Goal: Task Accomplishment & Management: Manage account settings

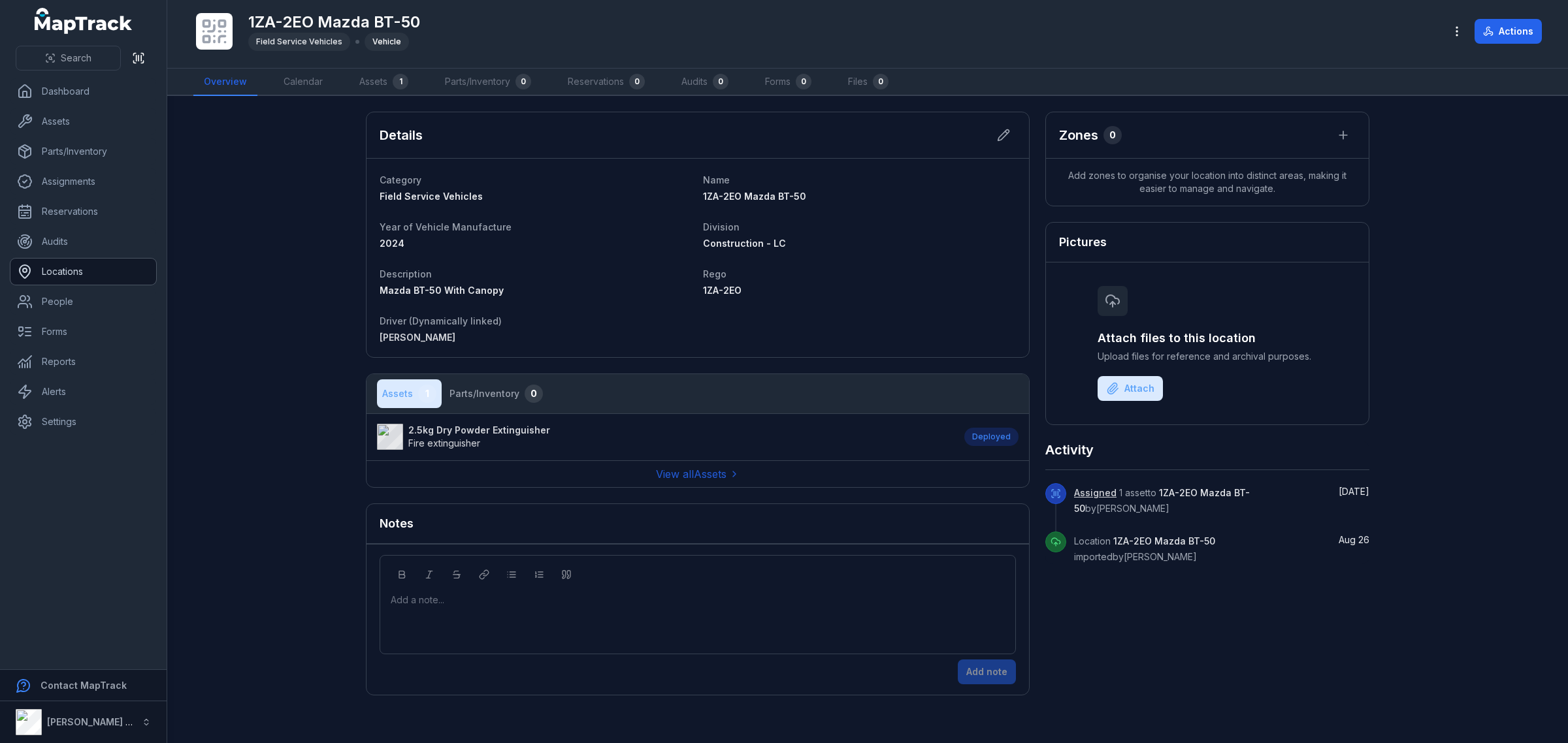
click at [96, 268] on link "Locations" at bounding box center [84, 272] width 146 height 26
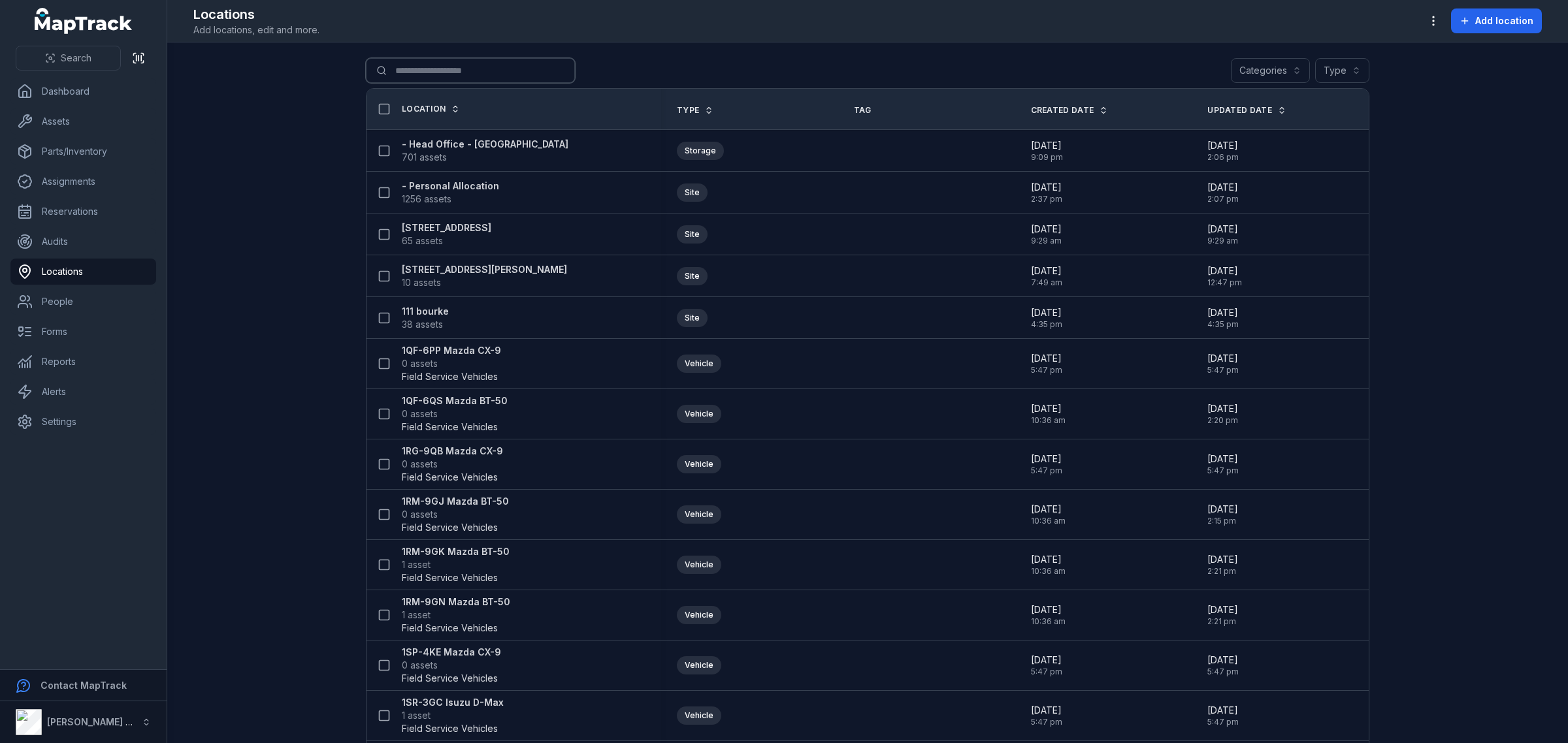
click at [407, 66] on input "Search for locations" at bounding box center [470, 70] width 209 height 25
type input "***"
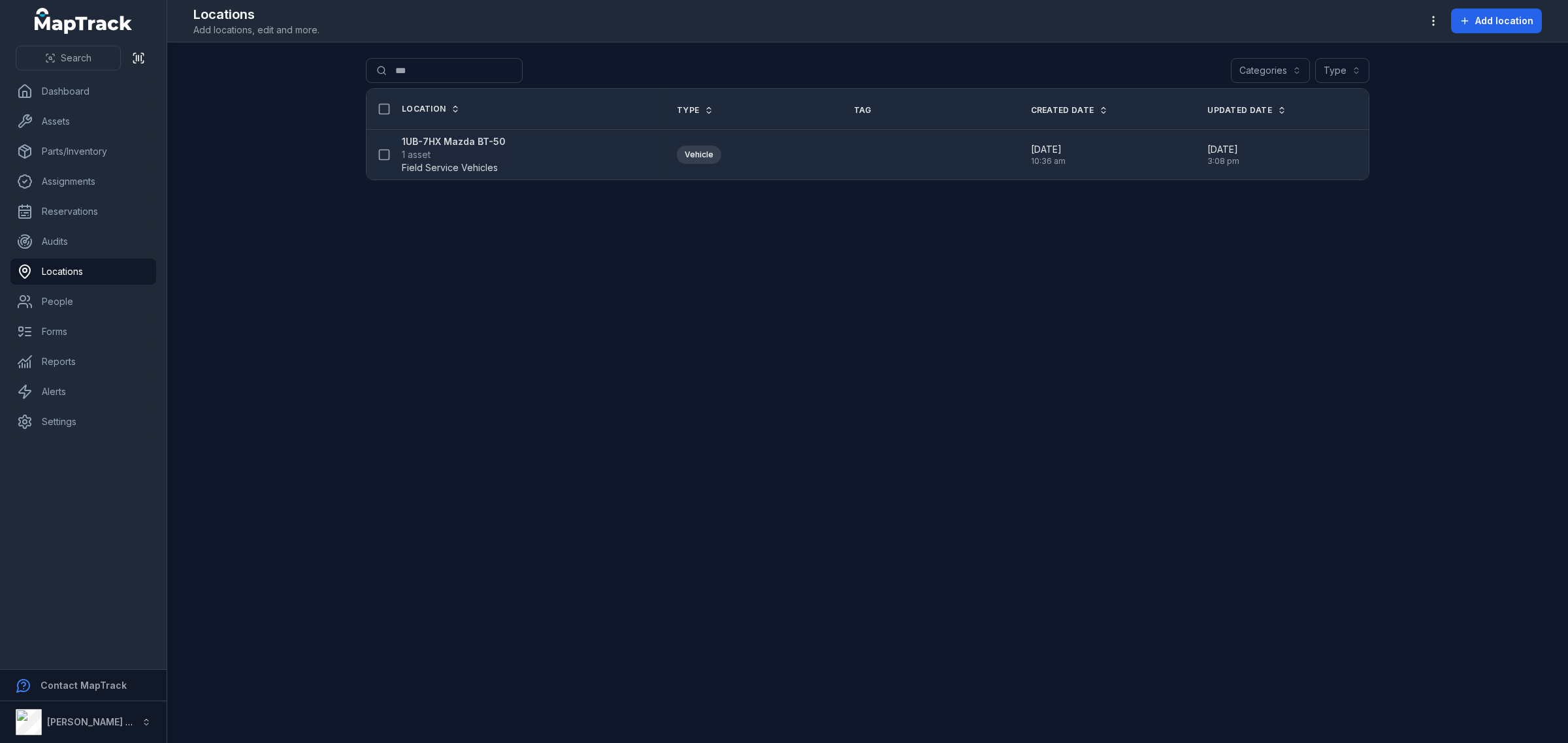
click at [474, 151] on span "1 asset" at bounding box center [454, 155] width 104 height 13
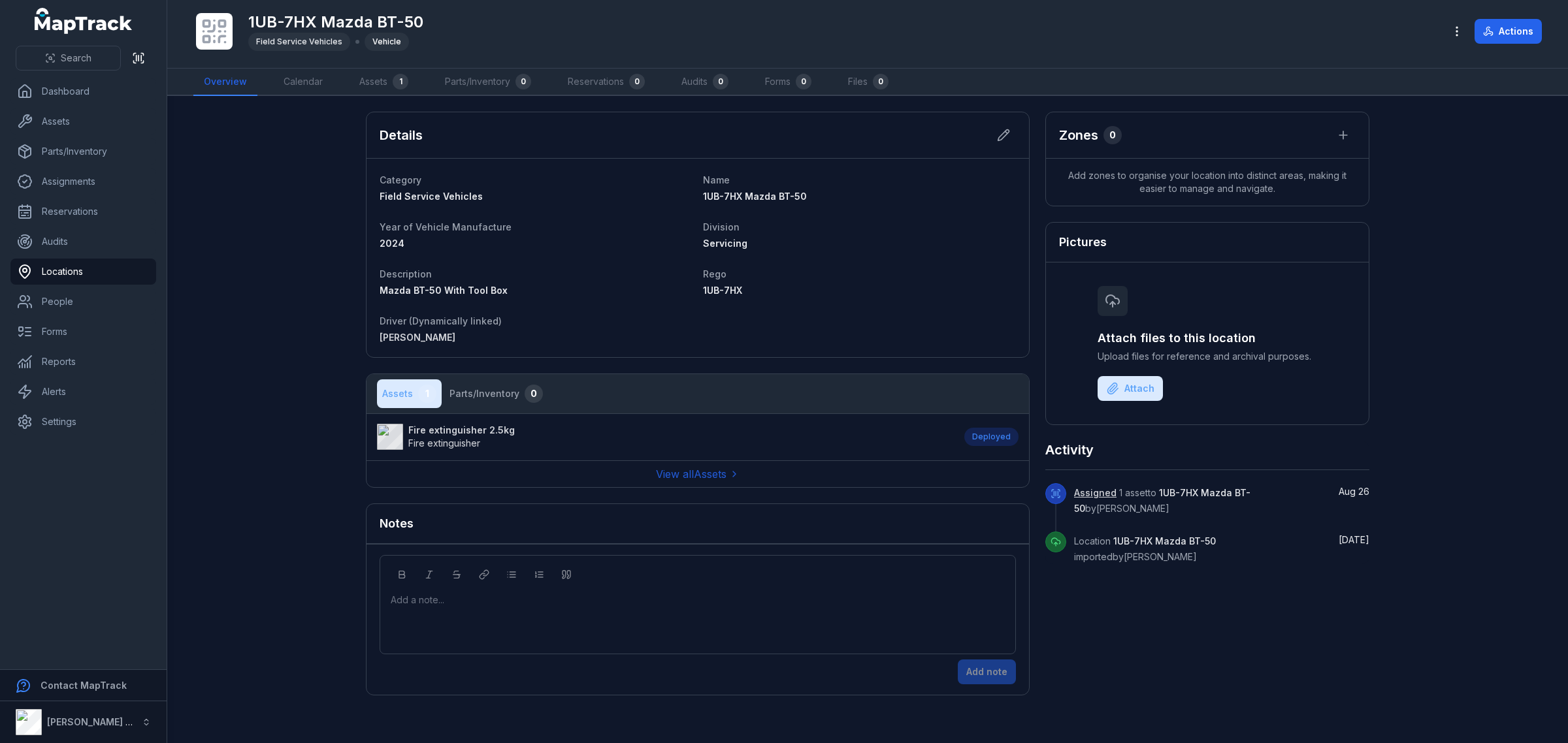
click at [449, 426] on strong "Fire extinguisher 2.5kg" at bounding box center [462, 430] width 106 height 13
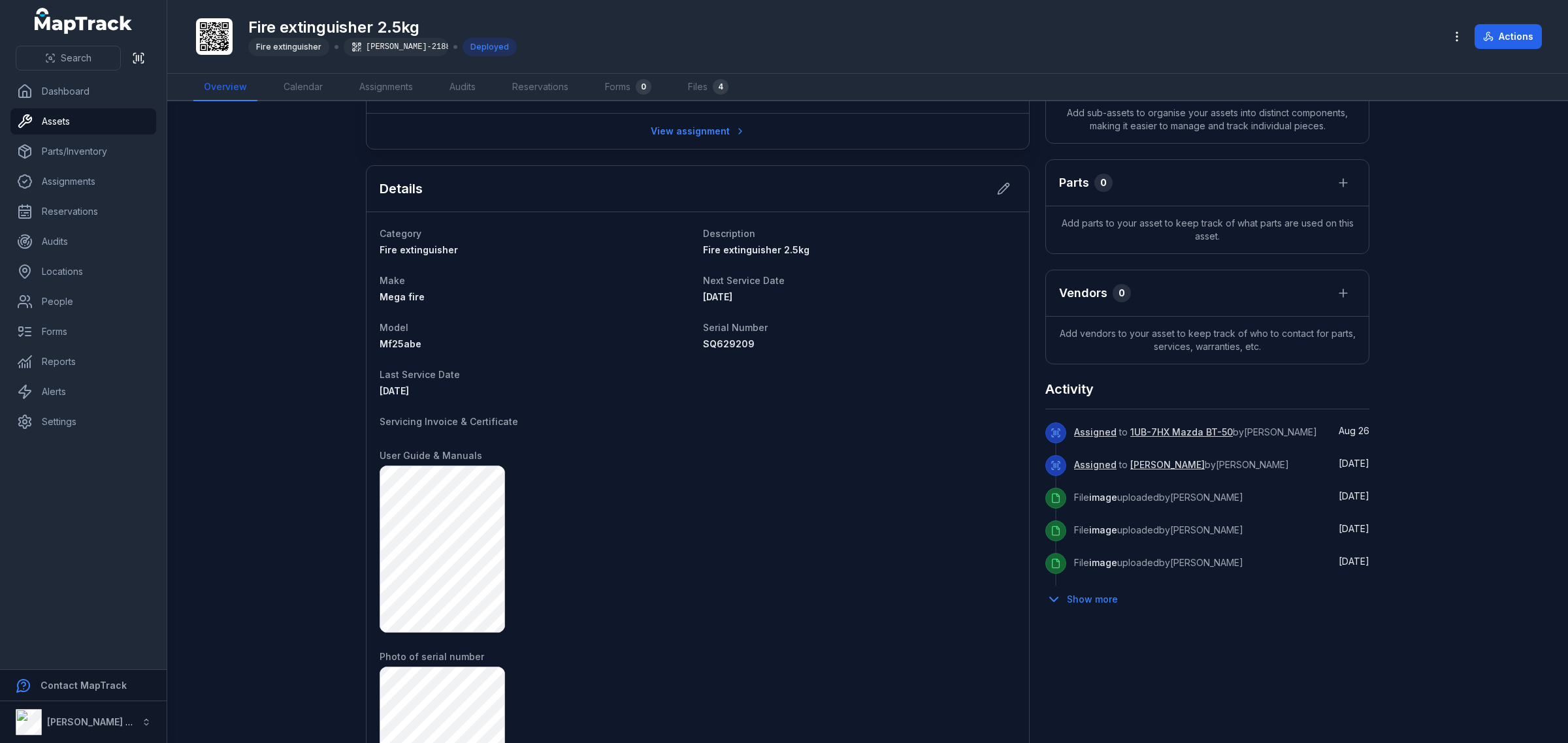
scroll to position [326, 0]
click at [997, 178] on button at bounding box center [1004, 187] width 25 height 25
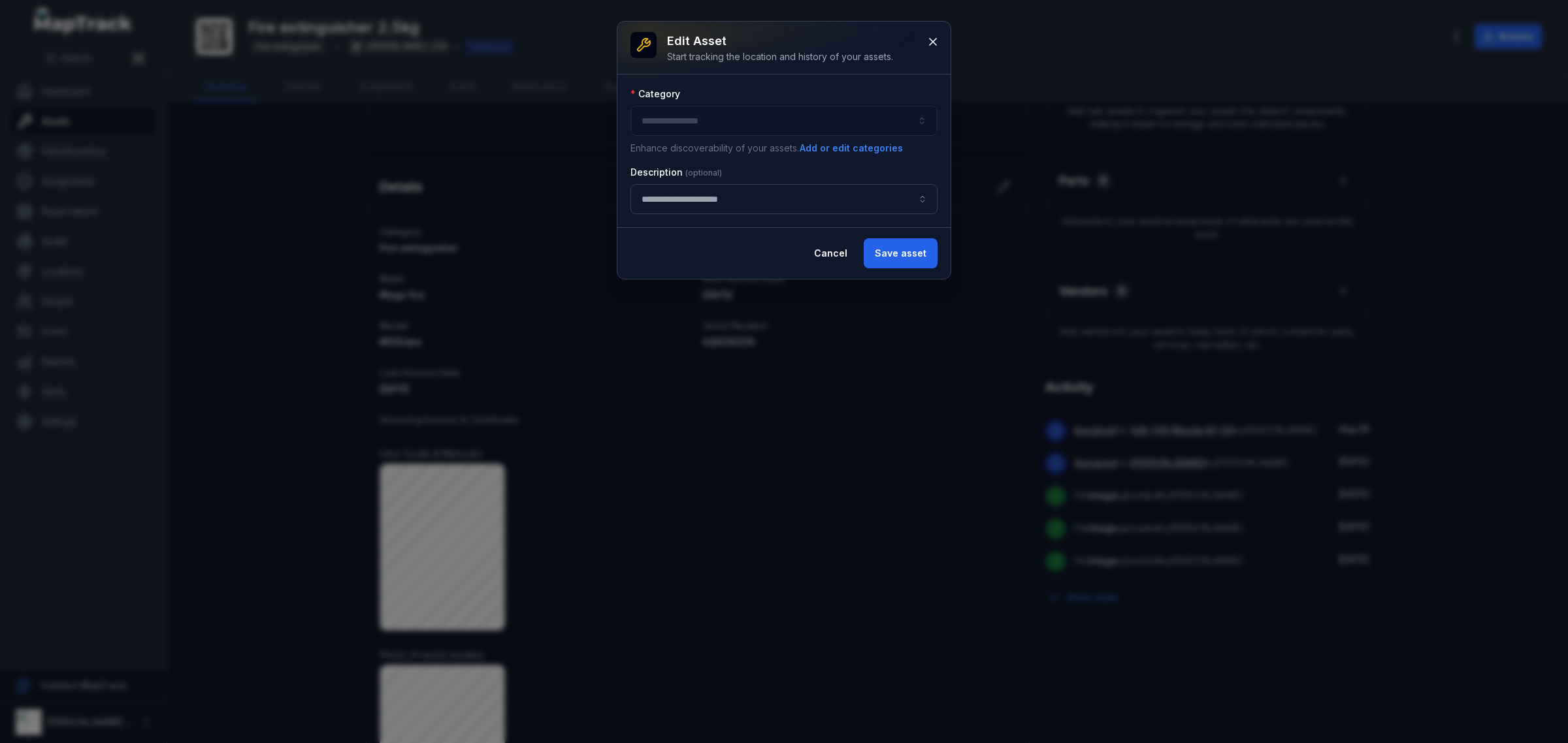
type input "**********"
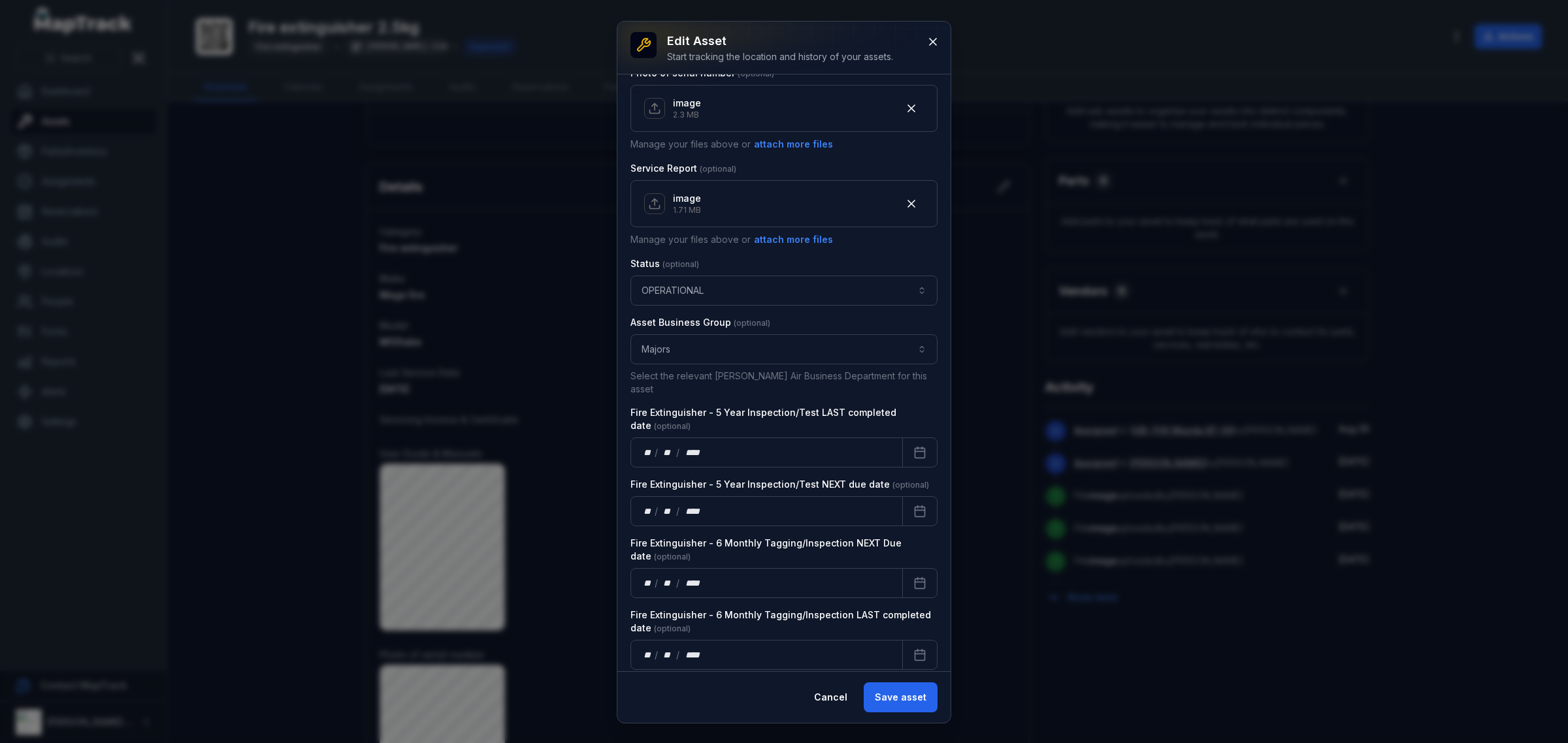
scroll to position [676, 0]
click at [914, 442] on icon "Calendar" at bounding box center [920, 448] width 13 height 13
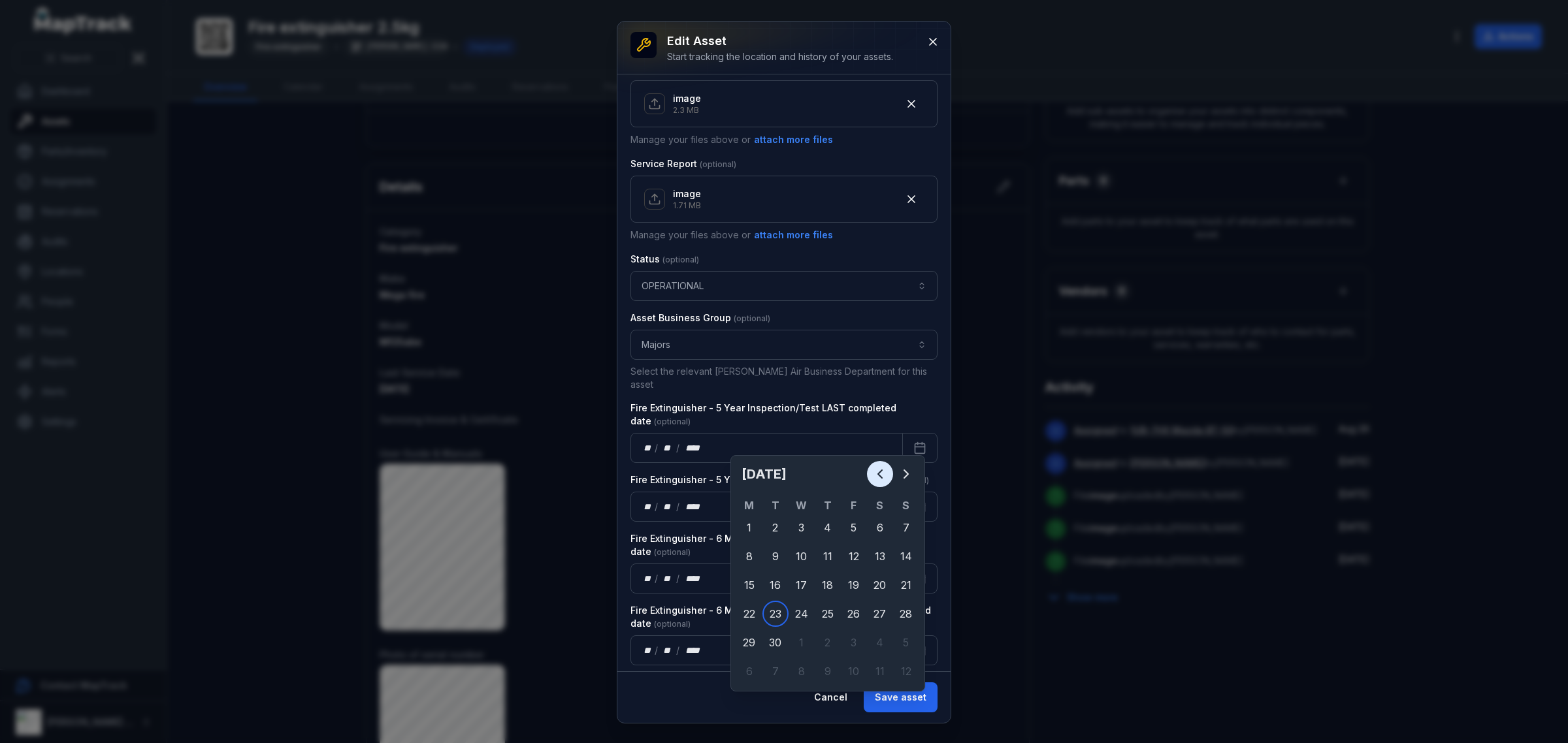
click at [883, 471] on icon "Previous" at bounding box center [879, 474] width 16 height 16
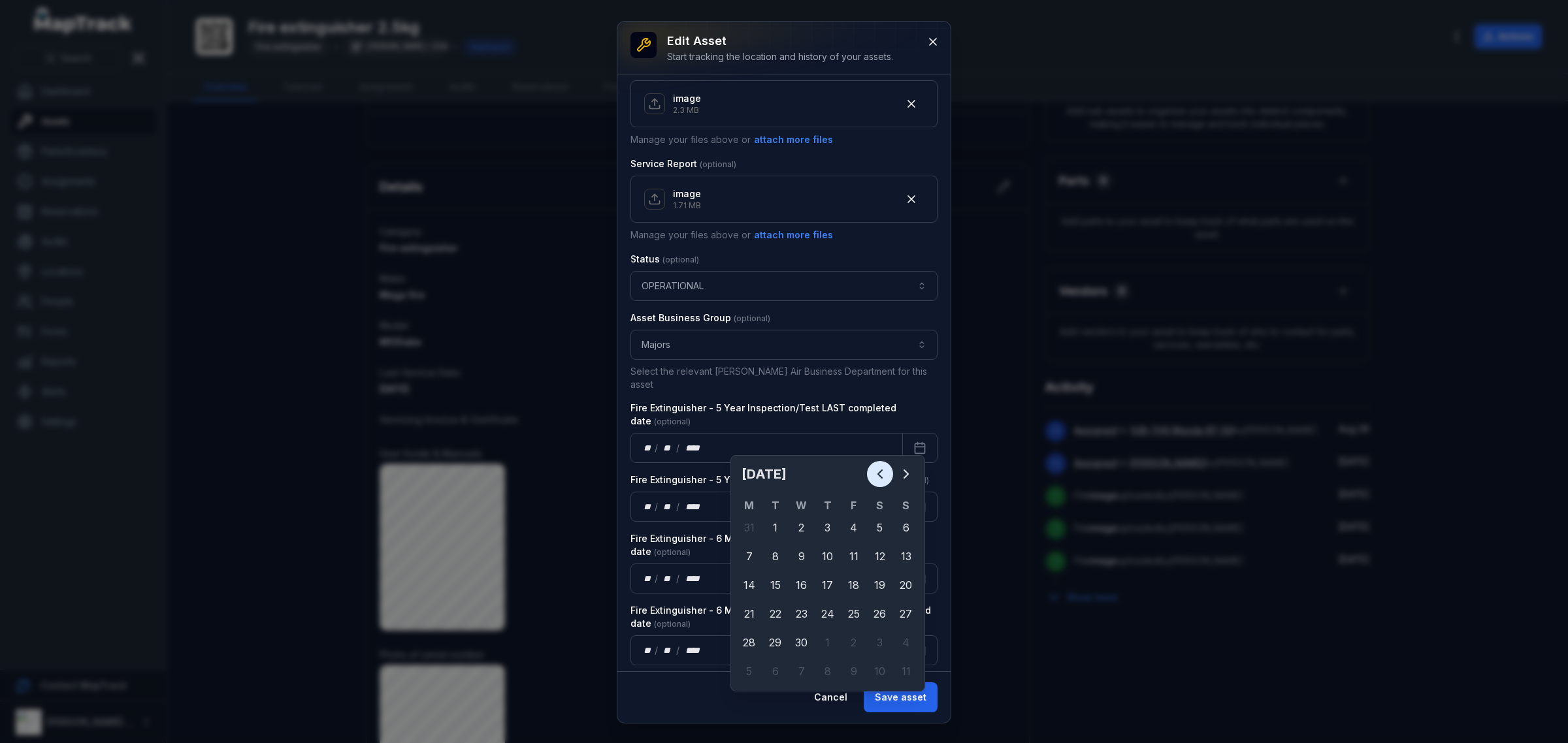
click at [870, 471] on button "Previous" at bounding box center [880, 474] width 26 height 26
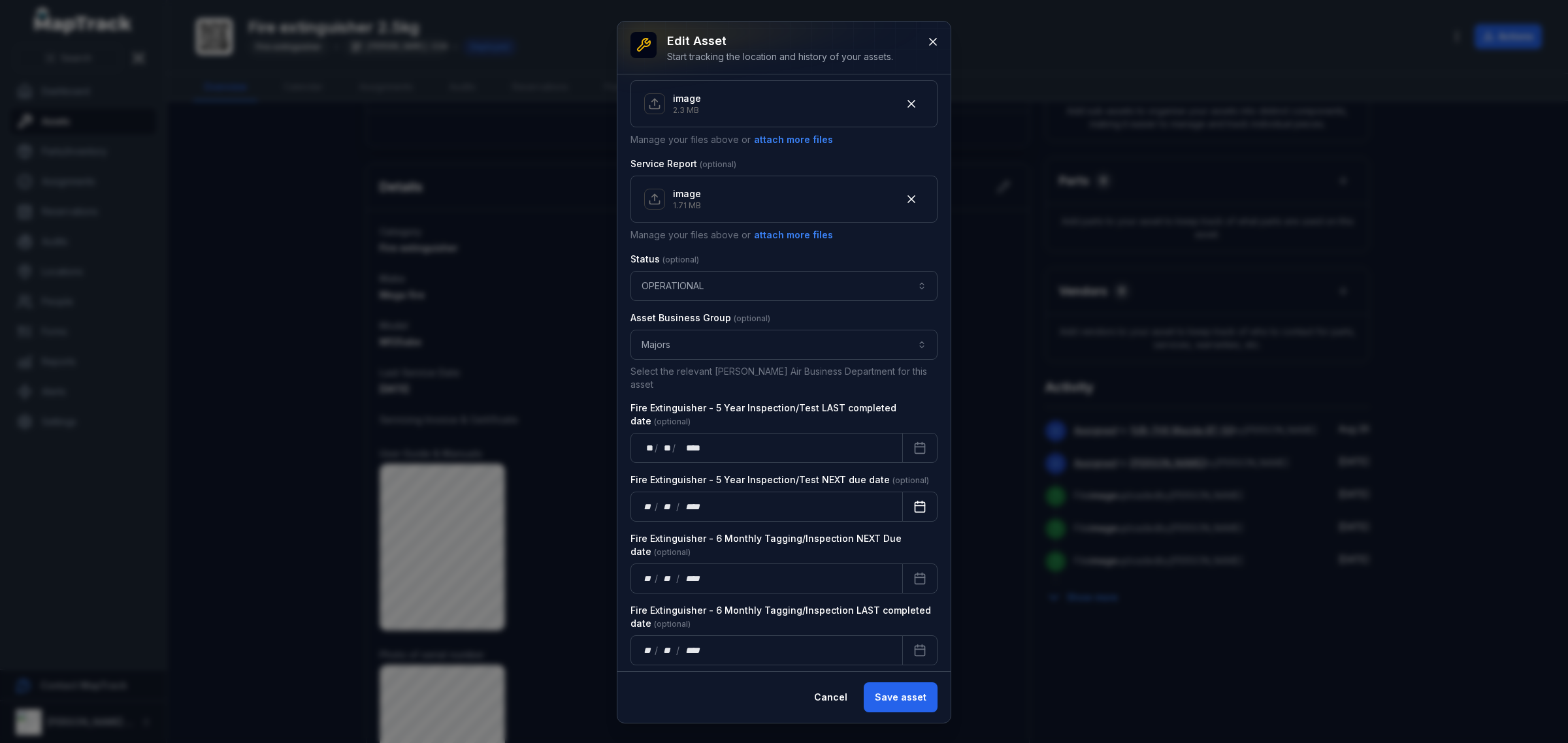
click at [918, 504] on button "Calendar" at bounding box center [920, 507] width 35 height 30
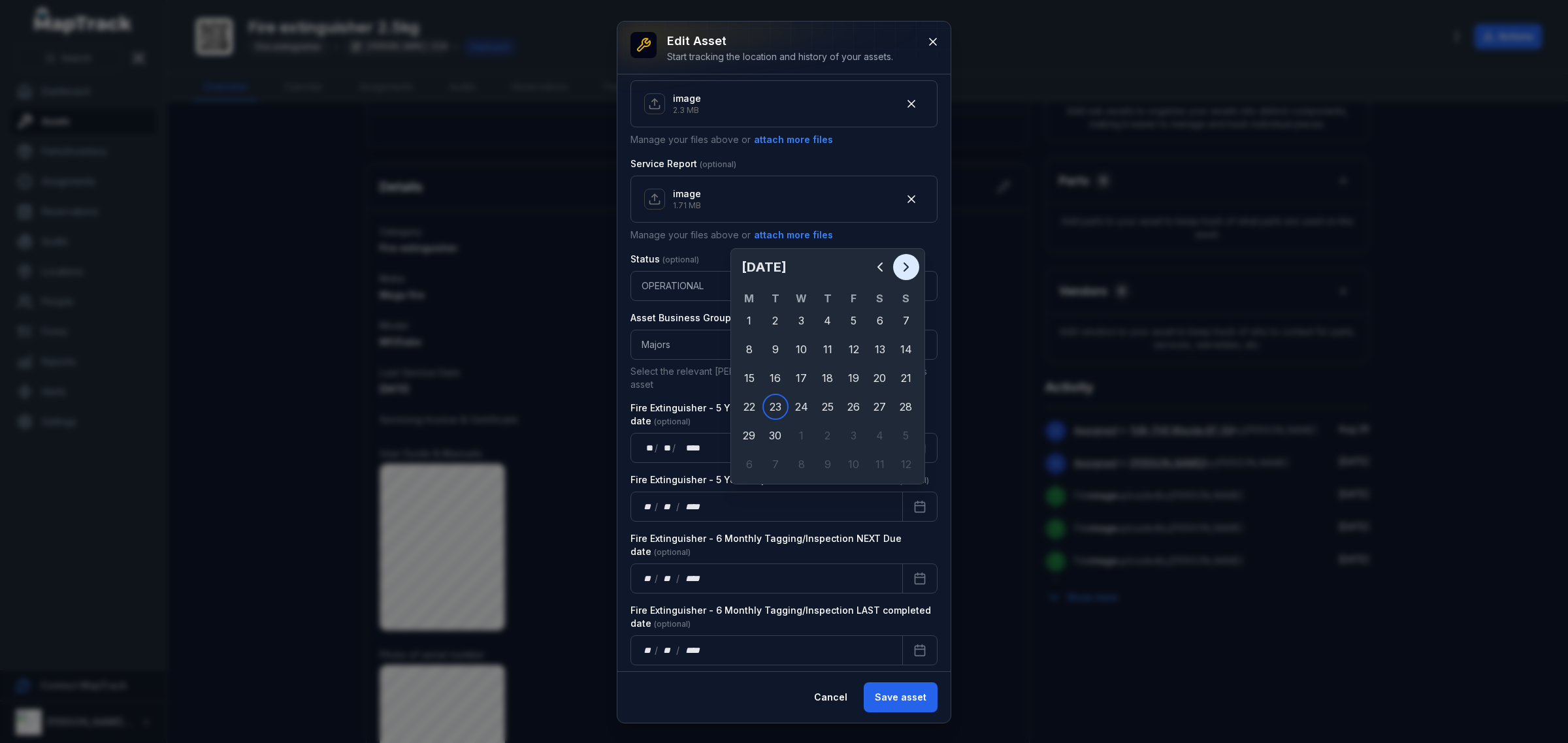
click at [916, 271] on button "Next" at bounding box center [906, 267] width 26 height 26
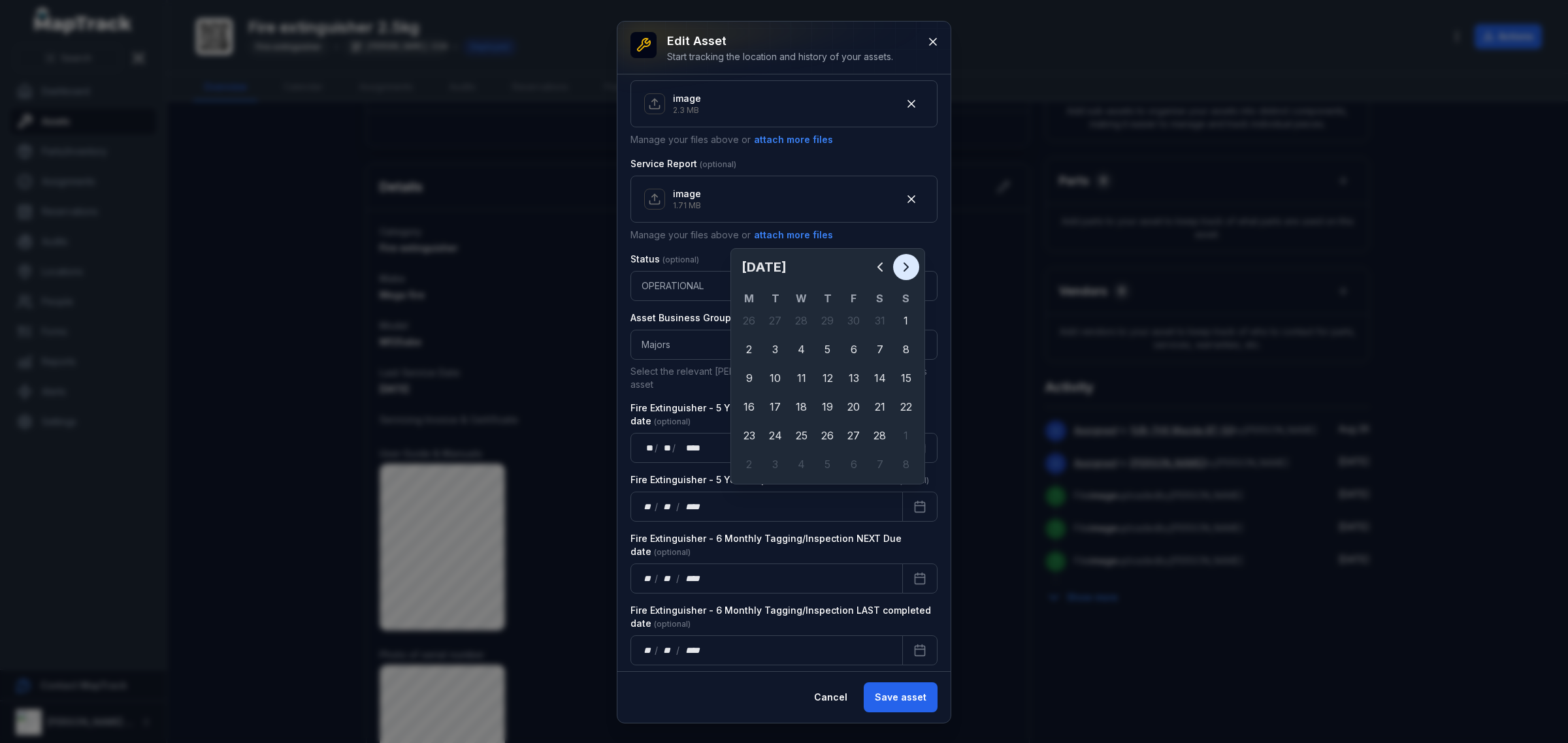
click at [916, 271] on button "Next" at bounding box center [906, 267] width 26 height 26
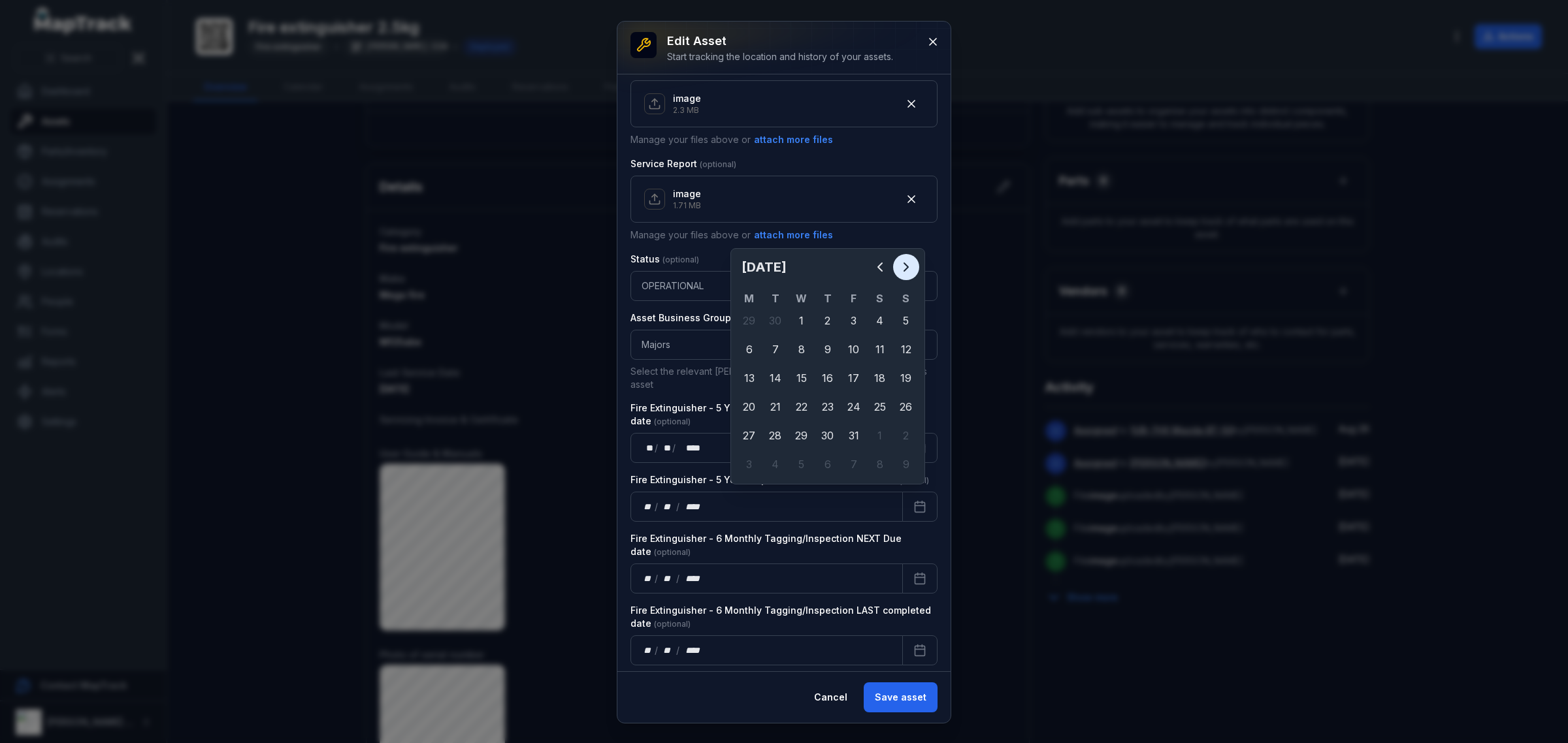
click at [916, 271] on button "Next" at bounding box center [906, 267] width 26 height 26
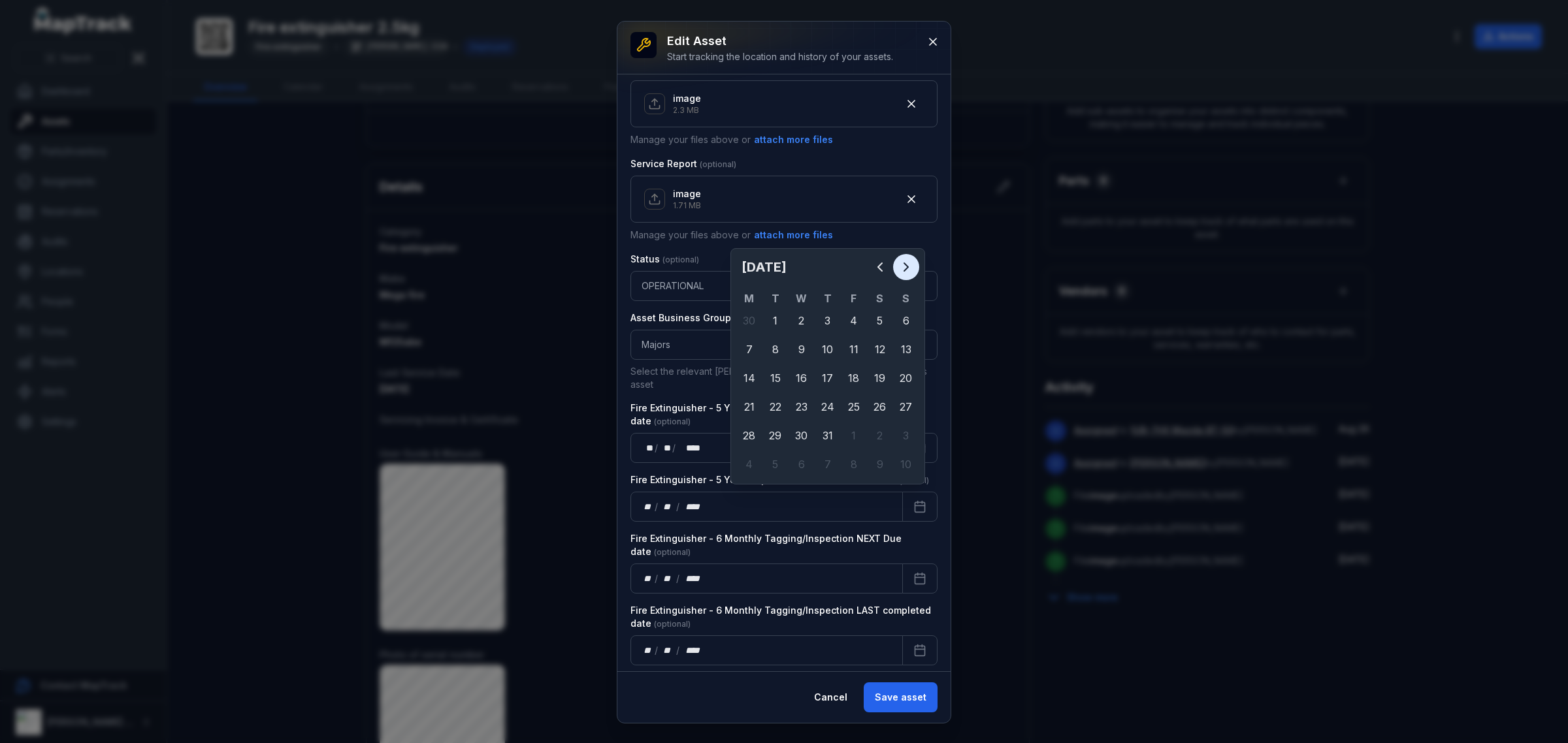
click at [916, 271] on button "Next" at bounding box center [906, 267] width 26 height 26
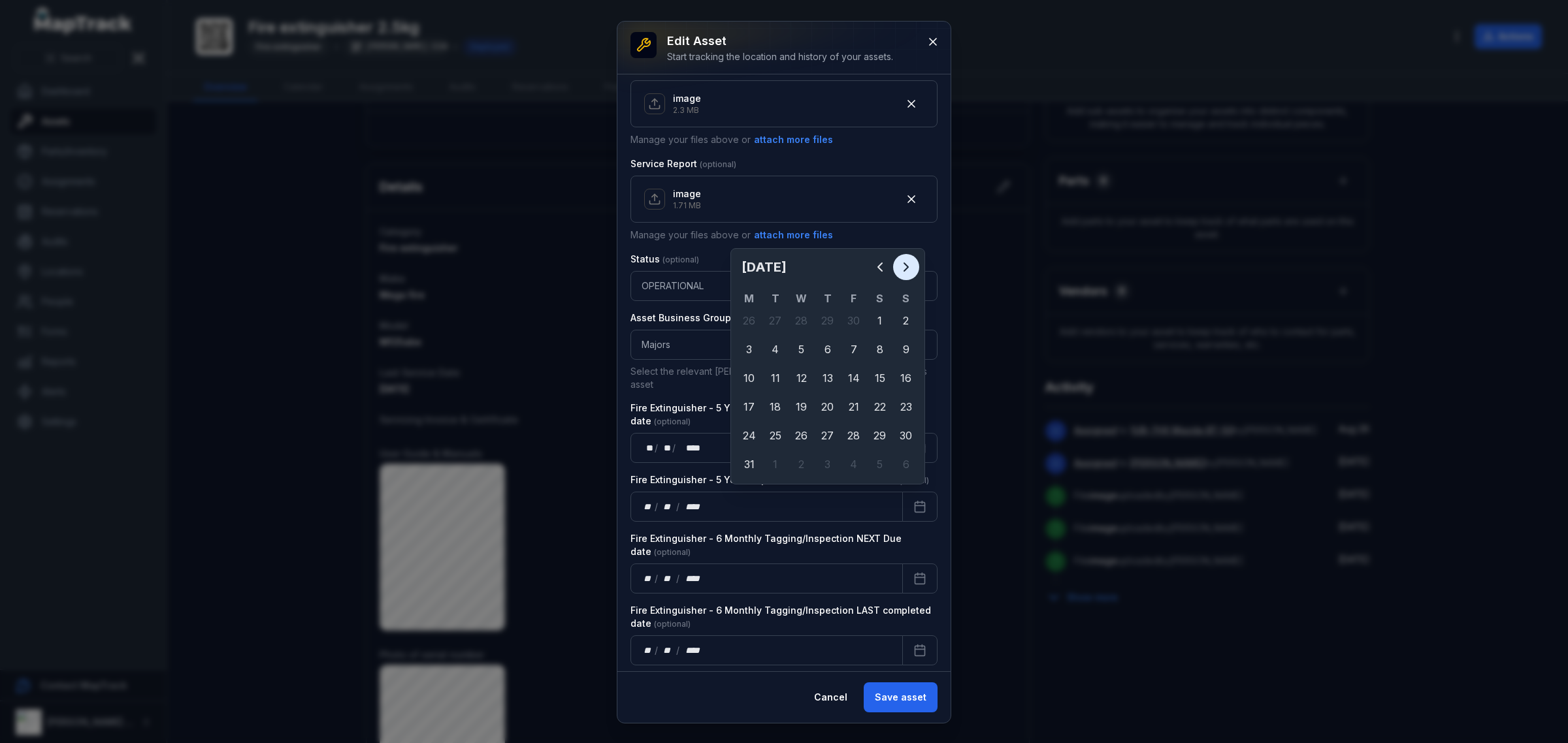
click at [916, 271] on button "Next" at bounding box center [906, 267] width 26 height 26
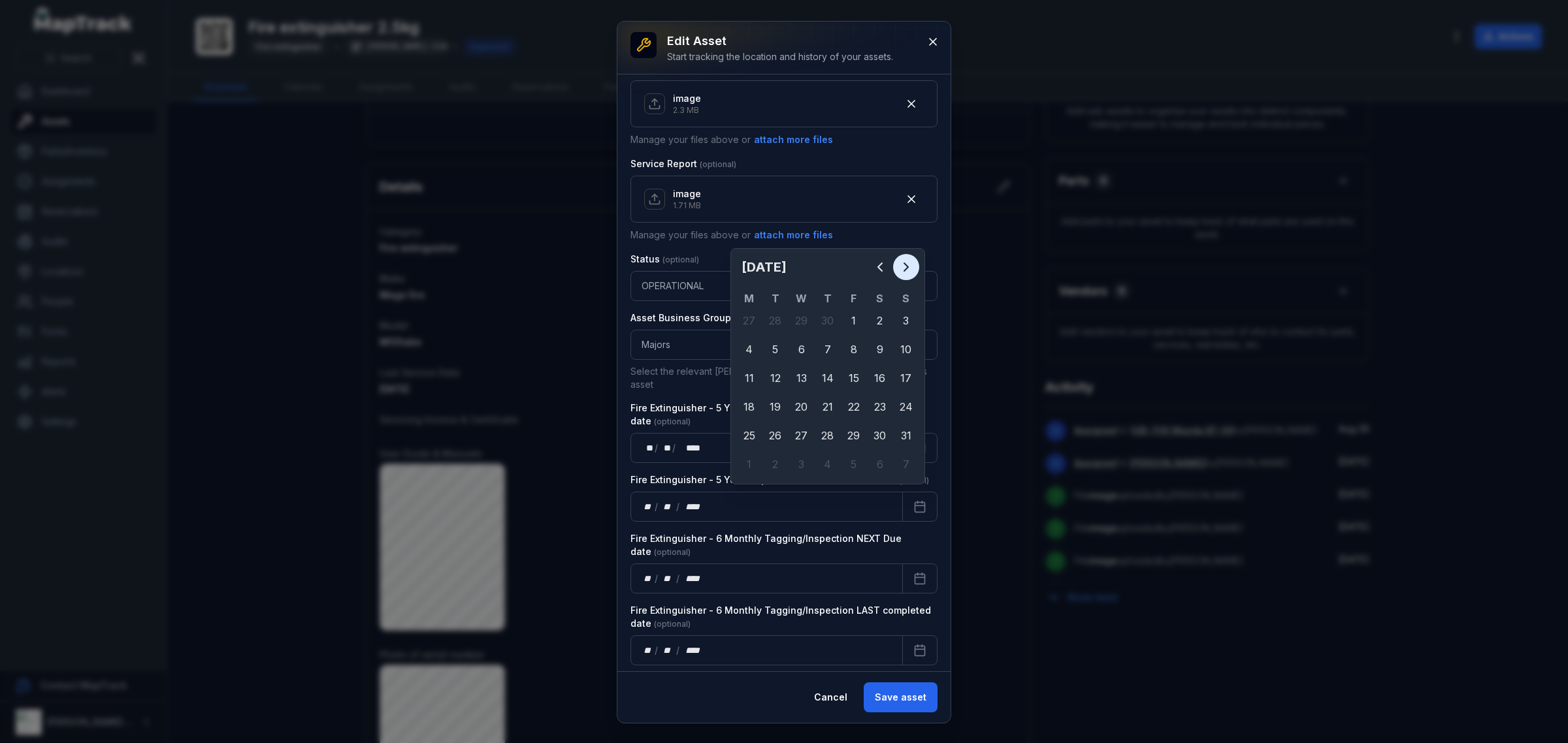
click at [916, 271] on button "Next" at bounding box center [906, 267] width 26 height 26
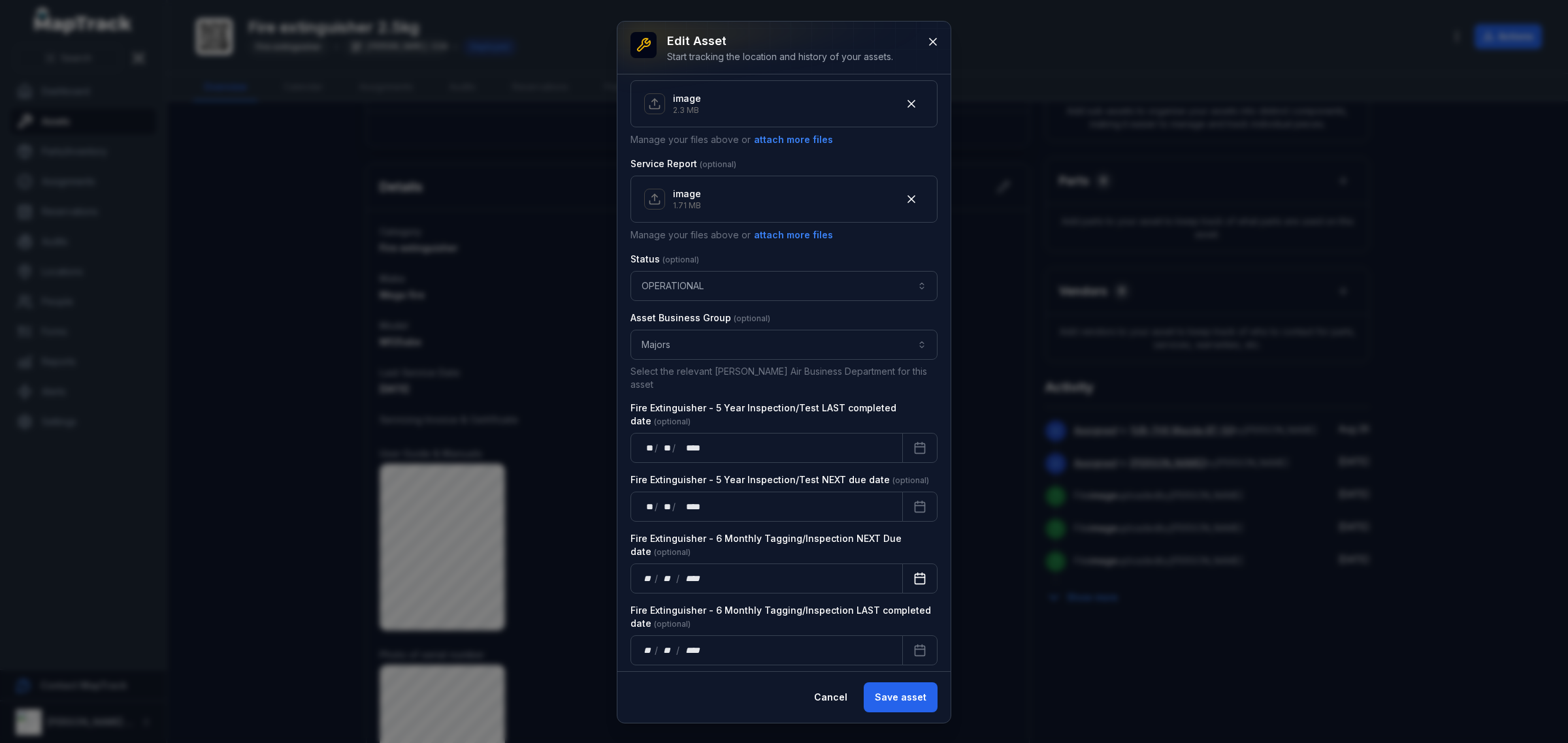
click at [902, 571] on button "Calendar" at bounding box center [920, 579] width 35 height 30
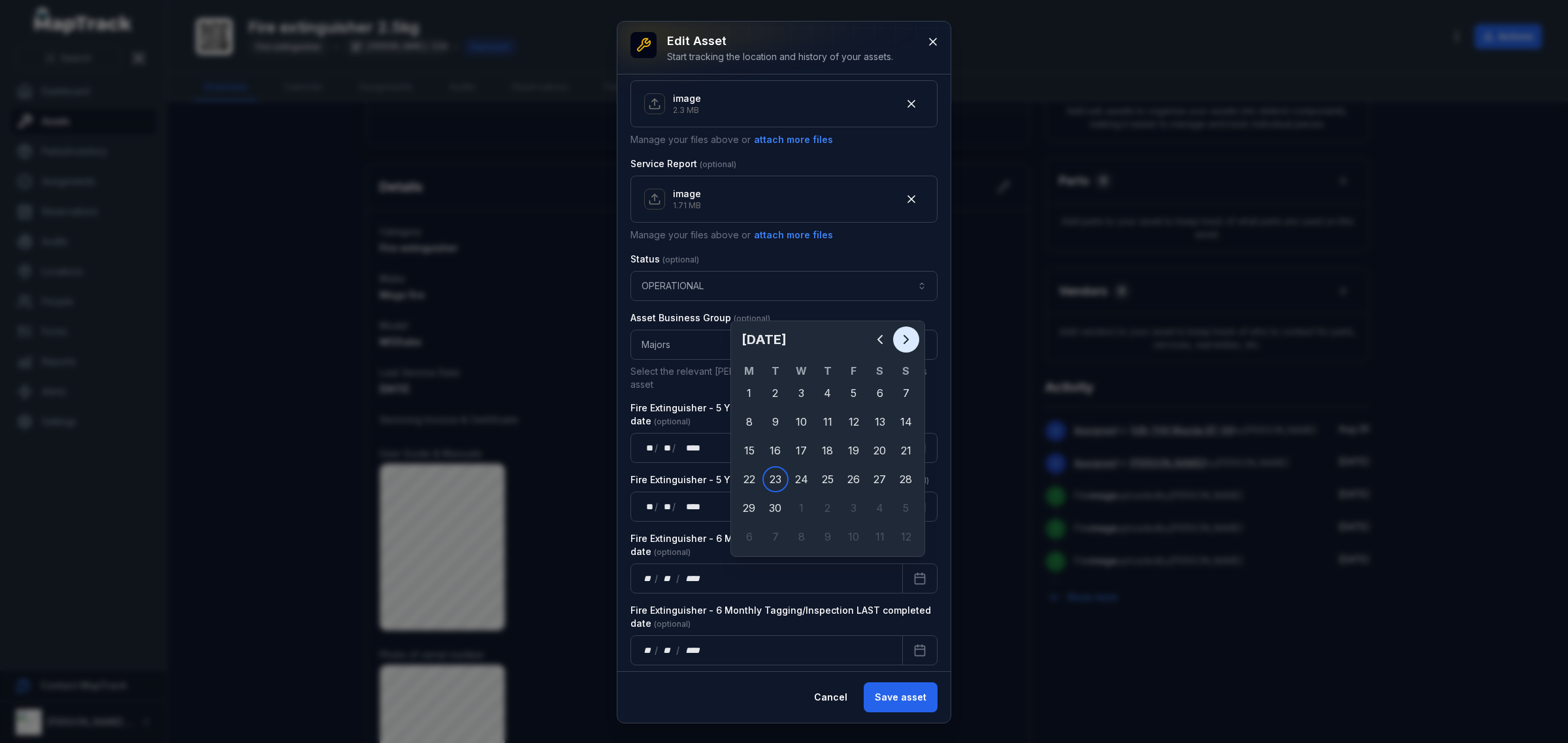
click at [910, 348] on icon "Next" at bounding box center [906, 339] width 16 height 16
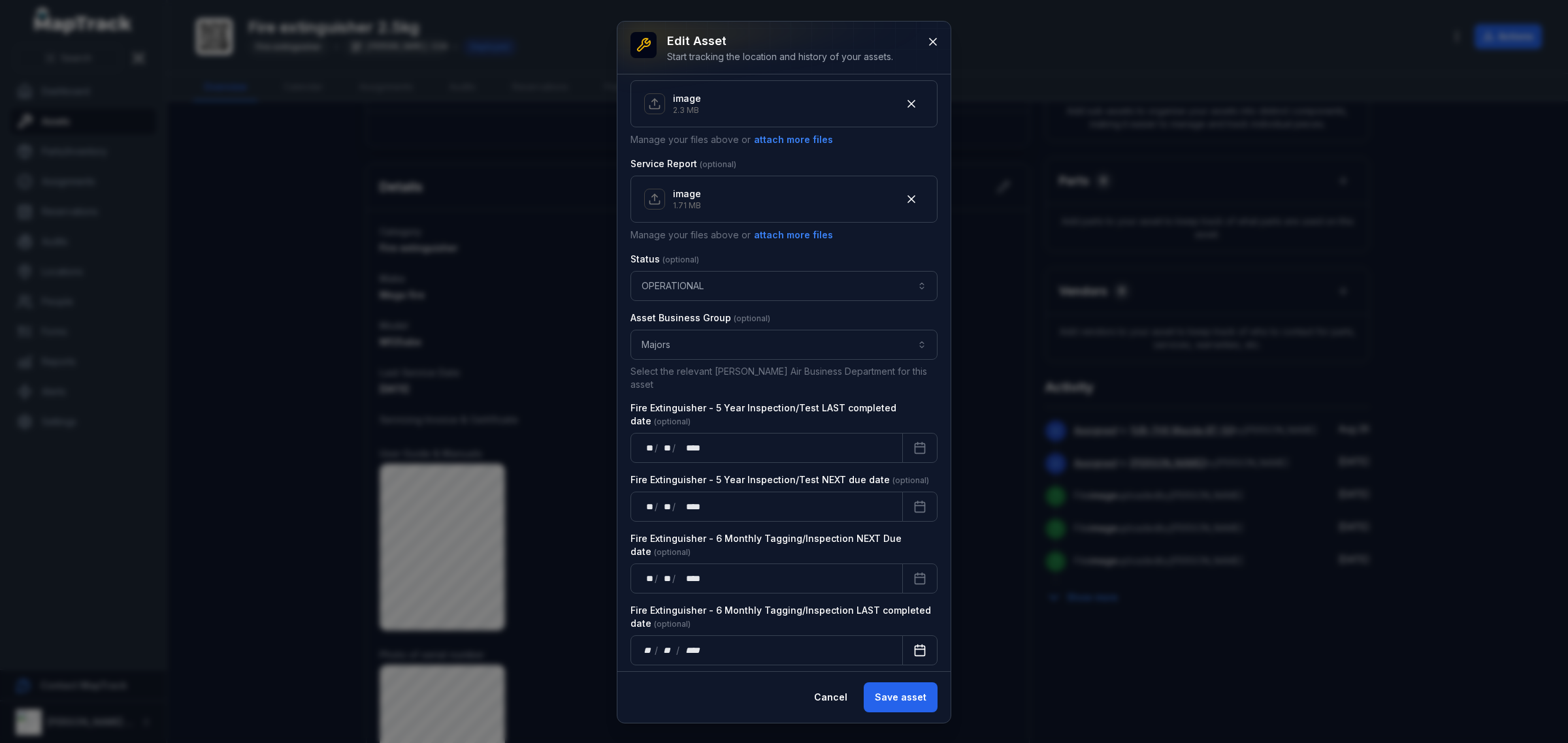
click at [914, 645] on icon "Calendar" at bounding box center [920, 651] width 13 height 13
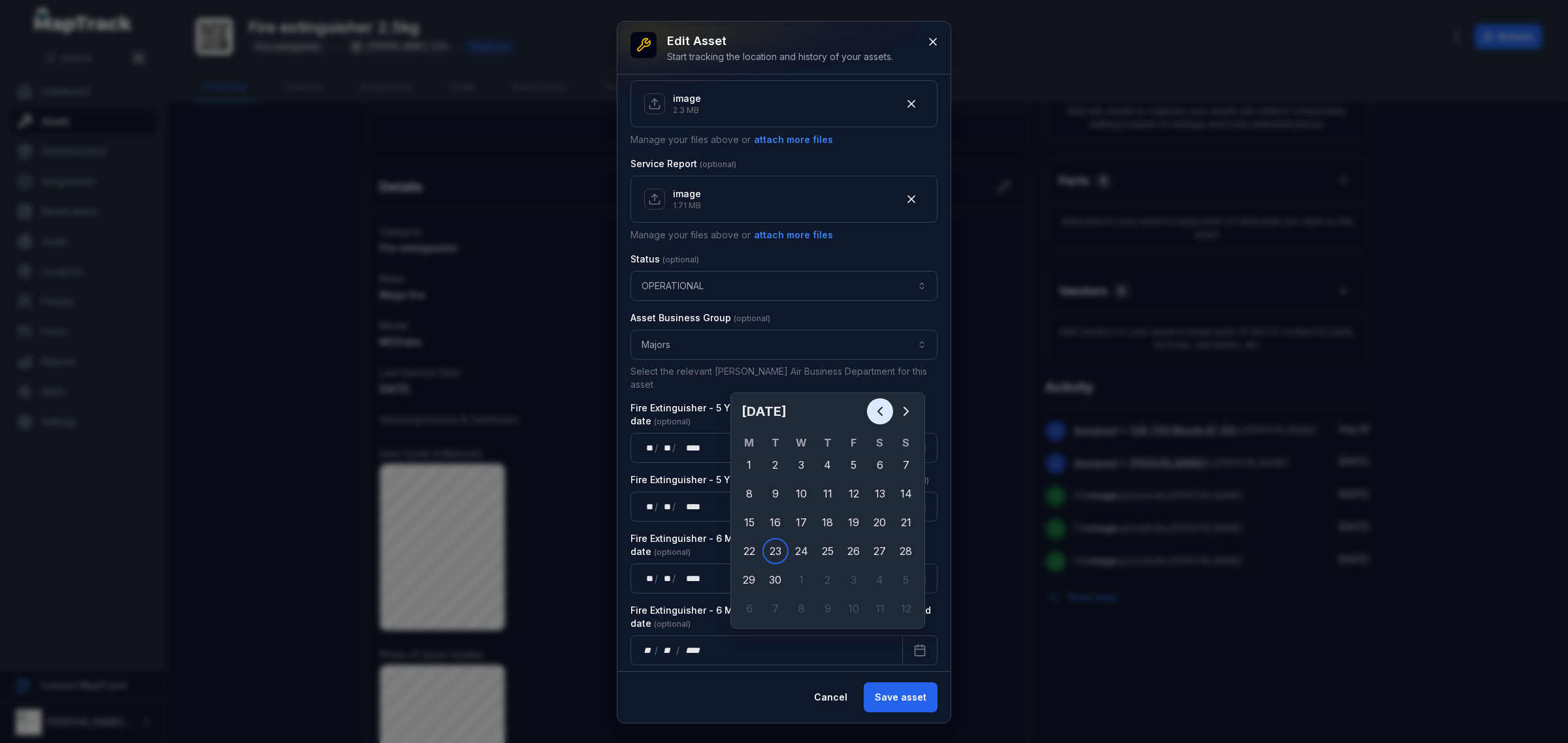
click at [883, 409] on icon "Previous" at bounding box center [879, 411] width 16 height 16
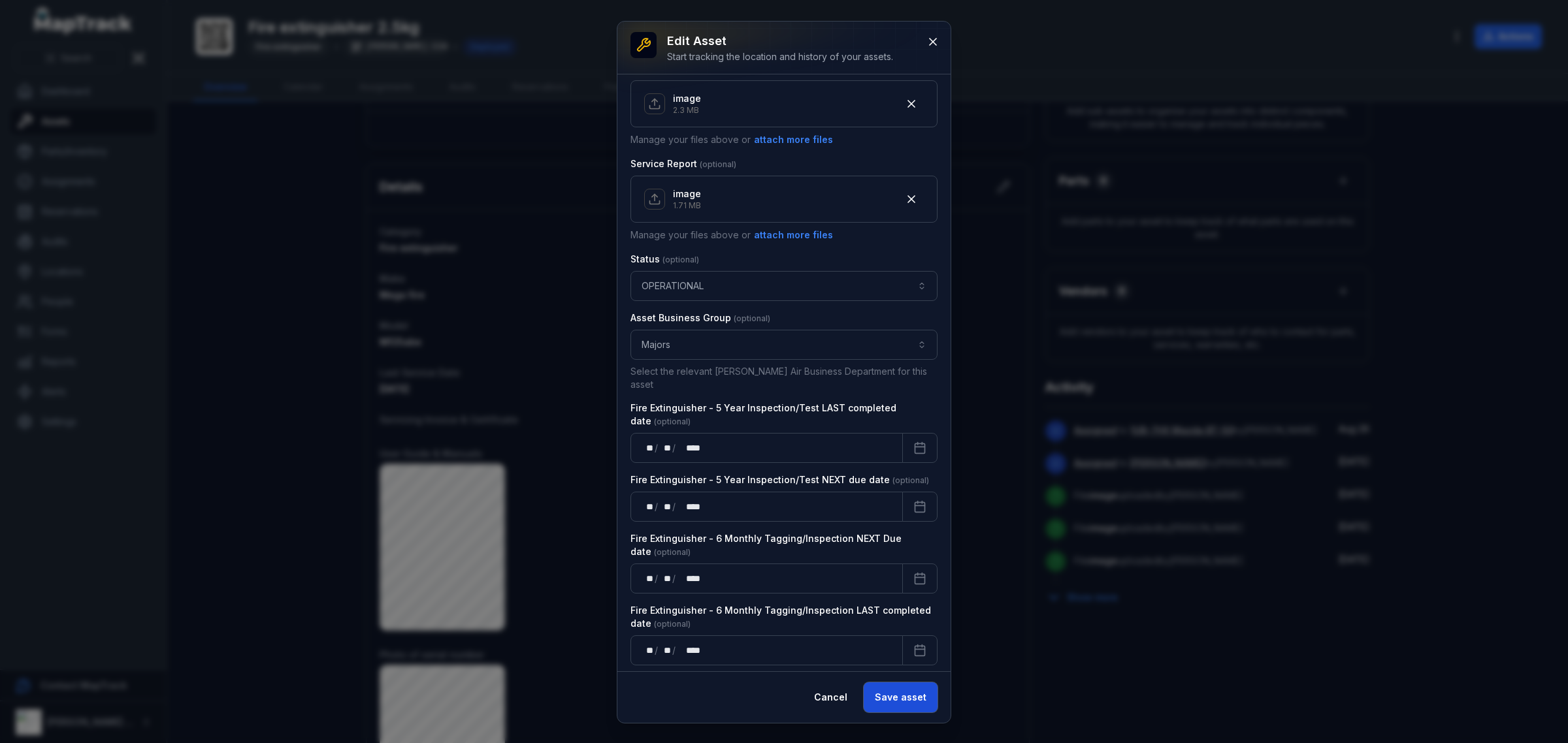
click at [886, 700] on button "Save asset" at bounding box center [901, 697] width 74 height 30
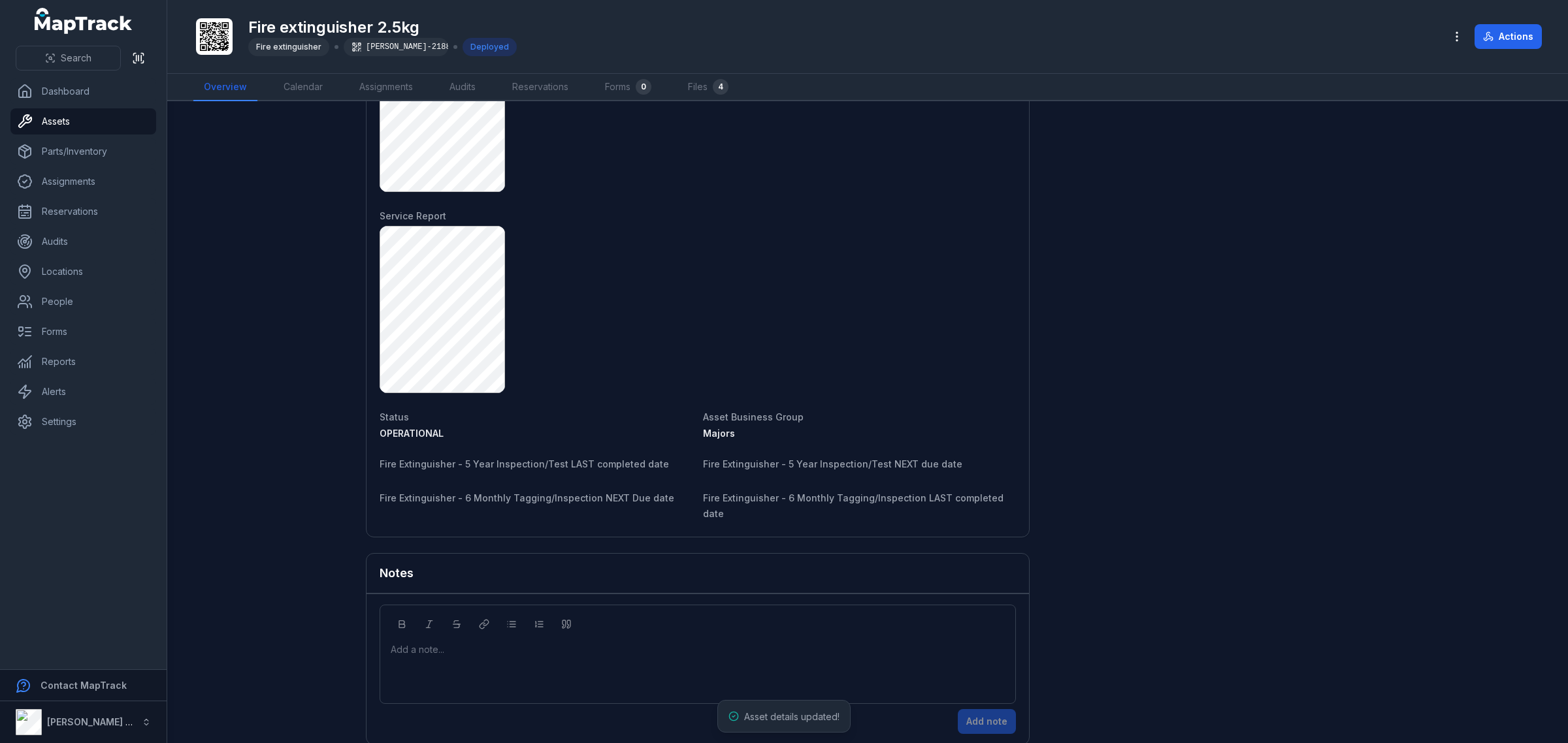
scroll to position [970, 0]
